Goal: Find specific page/section: Find specific page/section

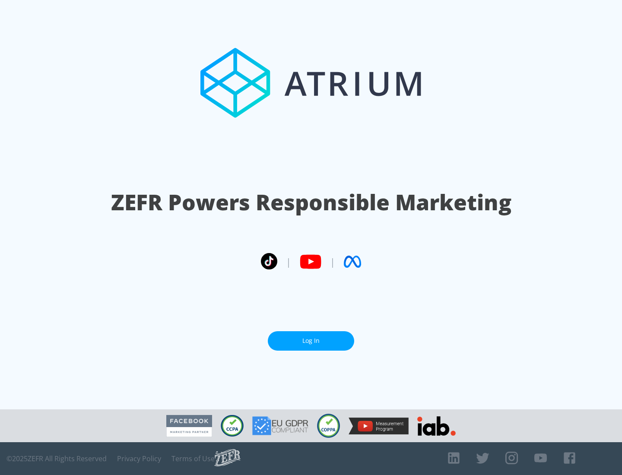
click at [311, 341] on link "Log In" at bounding box center [311, 340] width 86 height 19
